Goal: Task Accomplishment & Management: Complete application form

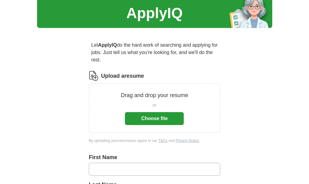
scroll to position [31, 0]
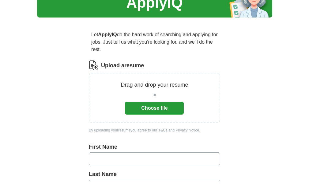
click at [155, 107] on button "Choose file" at bounding box center [154, 107] width 59 height 13
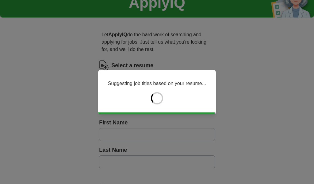
type input "*********"
type input "******"
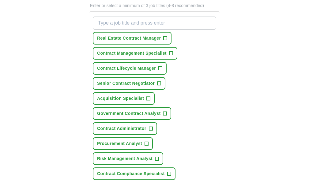
scroll to position [214, 0]
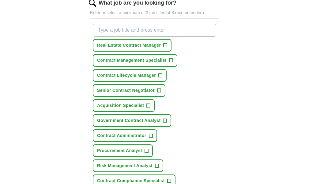
click at [115, 36] on input "What job are you looking for?" at bounding box center [154, 30] width 123 height 13
drag, startPoint x: 129, startPoint y: 37, endPoint x: 126, endPoint y: 44, distance: 7.3
click at [128, 36] on input "Contract analyst" at bounding box center [154, 30] width 123 height 13
type input "Contract Analyst"
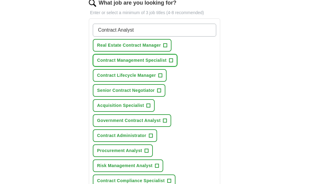
click at [142, 63] on span "Contract Management Specialist" at bounding box center [132, 60] width 70 height 6
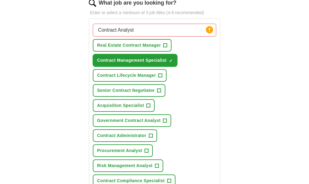
scroll to position [245, 0]
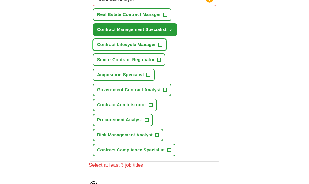
click at [135, 48] on span "Contract Lifecycle Manager" at bounding box center [126, 44] width 59 height 6
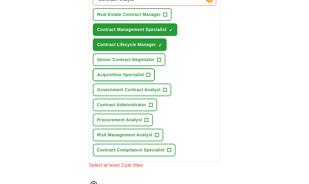
click at [140, 78] on span "Acquisition Specialist" at bounding box center [120, 74] width 47 height 6
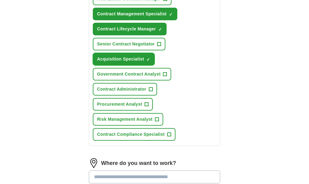
scroll to position [276, 0]
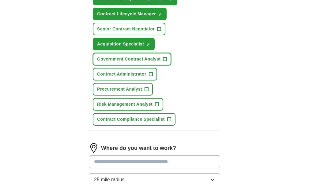
click at [145, 62] on span "Government Contract Analyst" at bounding box center [128, 59] width 63 height 6
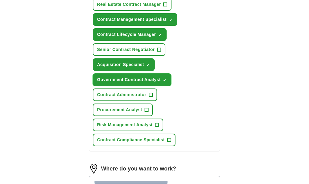
scroll to position [245, 0]
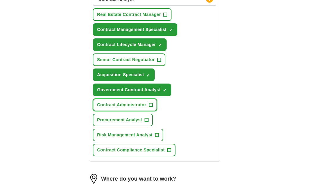
click at [134, 108] on span "Contract Administrator" at bounding box center [121, 104] width 49 height 6
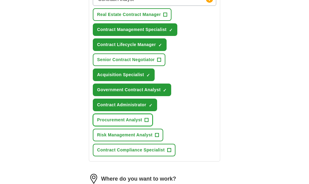
click at [132, 123] on span "Procurement Analyst" at bounding box center [119, 119] width 45 height 6
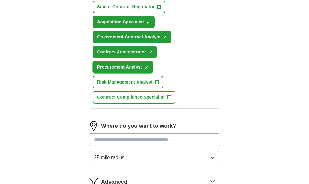
scroll to position [306, 0]
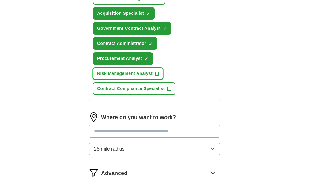
click at [120, 77] on span "Risk Management Analyst" at bounding box center [124, 73] width 55 height 6
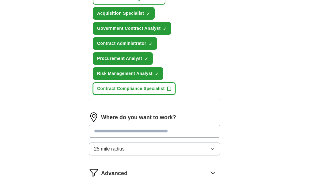
click at [125, 92] on span "Contract Compliance Specialist" at bounding box center [131, 88] width 68 height 6
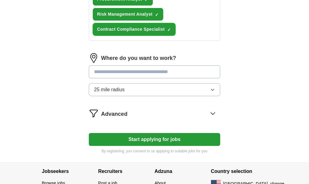
scroll to position [368, 0]
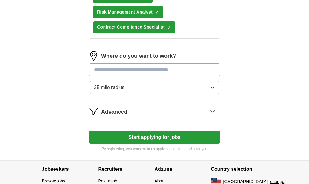
click at [111, 75] on input at bounding box center [154, 69] width 131 height 13
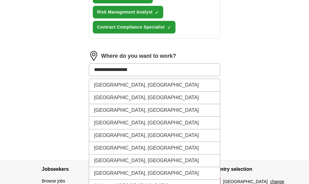
type input "**********"
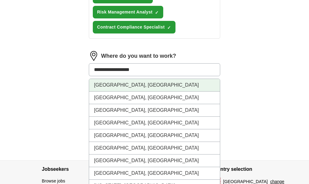
click at [129, 91] on li "[GEOGRAPHIC_DATA], [GEOGRAPHIC_DATA]" at bounding box center [154, 85] width 131 height 13
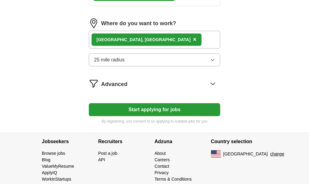
scroll to position [417, 0]
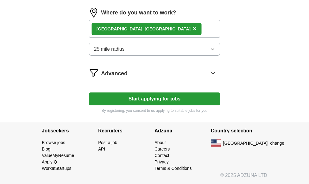
click at [148, 97] on button "Start applying for jobs" at bounding box center [154, 98] width 131 height 13
click at [146, 98] on button "Start applying for jobs" at bounding box center [154, 98] width 131 height 13
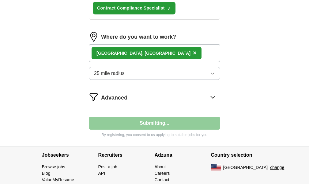
select select "**"
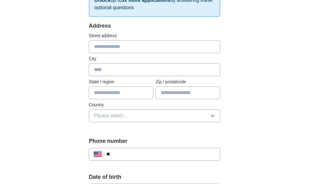
scroll to position [123, 0]
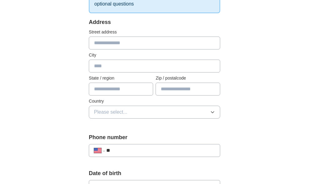
click at [110, 43] on input "text" at bounding box center [154, 42] width 131 height 13
type input "**********"
type input "*******"
type input "*****"
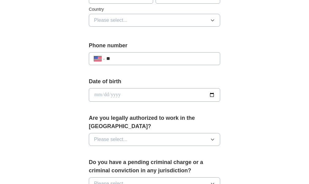
scroll to position [214, 0]
click at [109, 19] on span "Please select..." at bounding box center [110, 19] width 33 height 7
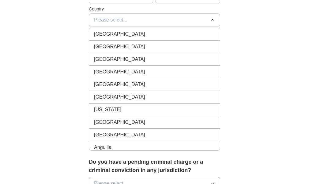
click at [117, 44] on span "[GEOGRAPHIC_DATA]" at bounding box center [119, 46] width 51 height 7
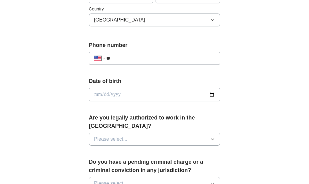
click at [138, 60] on input "**" at bounding box center [160, 58] width 109 height 7
type input "**********"
click at [103, 93] on input "date" at bounding box center [154, 94] width 131 height 13
click at [204, 95] on input "date" at bounding box center [154, 94] width 131 height 13
type input "**********"
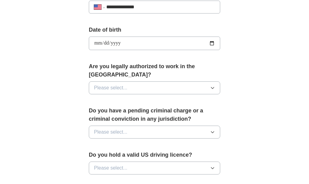
scroll to position [276, 0]
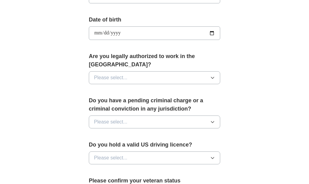
click at [123, 77] on span "Please select..." at bounding box center [110, 77] width 33 height 7
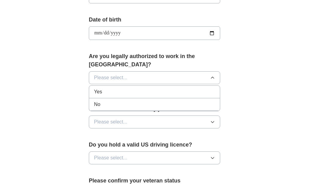
click at [109, 88] on li "Yes" at bounding box center [154, 91] width 131 height 13
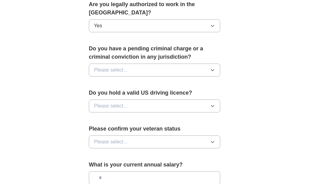
scroll to position [337, 0]
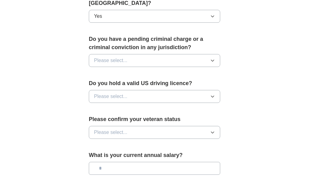
click at [119, 62] on span "Please select..." at bounding box center [110, 60] width 33 height 7
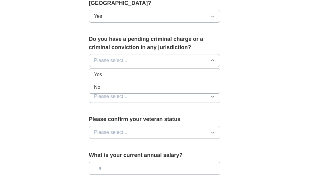
click at [111, 85] on div "No" at bounding box center [154, 86] width 121 height 7
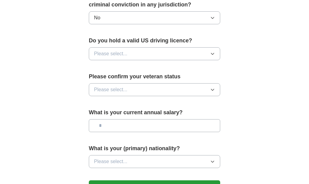
scroll to position [398, 0]
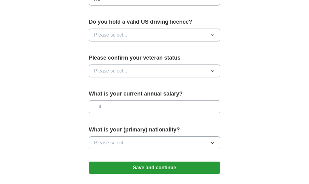
click at [117, 35] on span "Please select..." at bounding box center [110, 34] width 33 height 7
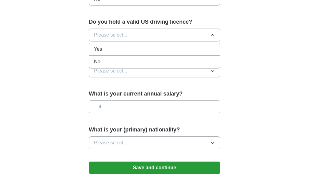
click at [102, 48] on span "Yes" at bounding box center [98, 48] width 8 height 7
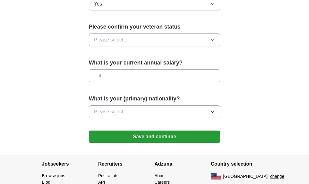
scroll to position [429, 0]
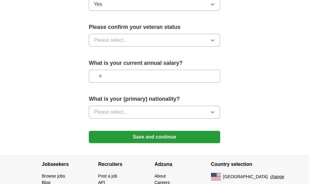
click at [127, 38] on span "Please select..." at bounding box center [110, 39] width 33 height 7
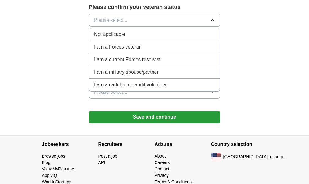
scroll to position [460, 0]
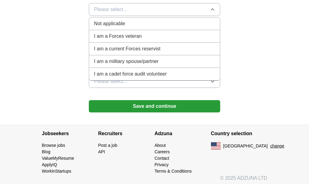
click at [108, 27] on span "Not applicable" at bounding box center [109, 23] width 31 height 7
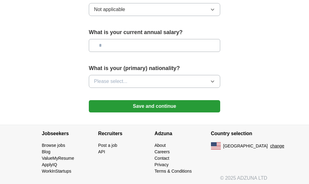
click at [123, 45] on input "text" at bounding box center [154, 45] width 131 height 13
type input "*******"
click at [127, 79] on span "Please select..." at bounding box center [110, 81] width 33 height 7
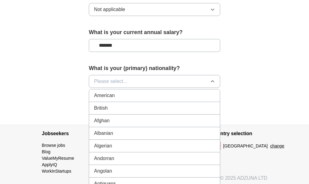
click at [108, 91] on li "American" at bounding box center [154, 95] width 131 height 13
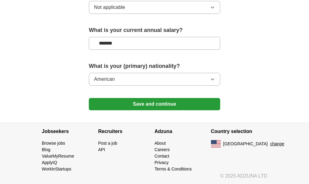
scroll to position [462, 0]
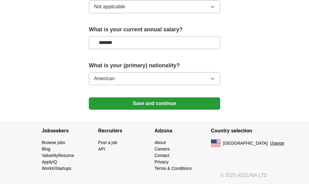
click at [148, 103] on button "Save and continue" at bounding box center [154, 103] width 131 height 12
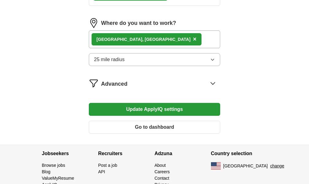
scroll to position [457, 0]
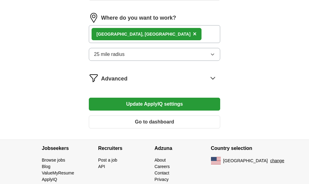
click at [157, 128] on button "Go to dashboard" at bounding box center [154, 121] width 131 height 13
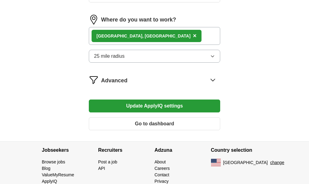
scroll to position [304, 0]
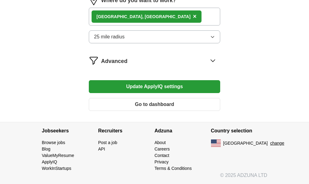
click at [146, 86] on button "Update ApplyIQ settings" at bounding box center [154, 86] width 131 height 13
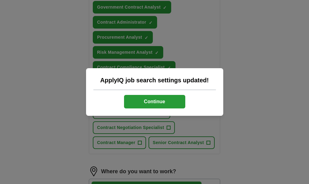
scroll to position [490, 0]
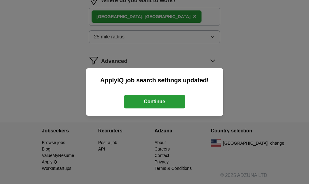
click at [153, 100] on button "Continue" at bounding box center [154, 101] width 61 height 13
